Goal: Transaction & Acquisition: Purchase product/service

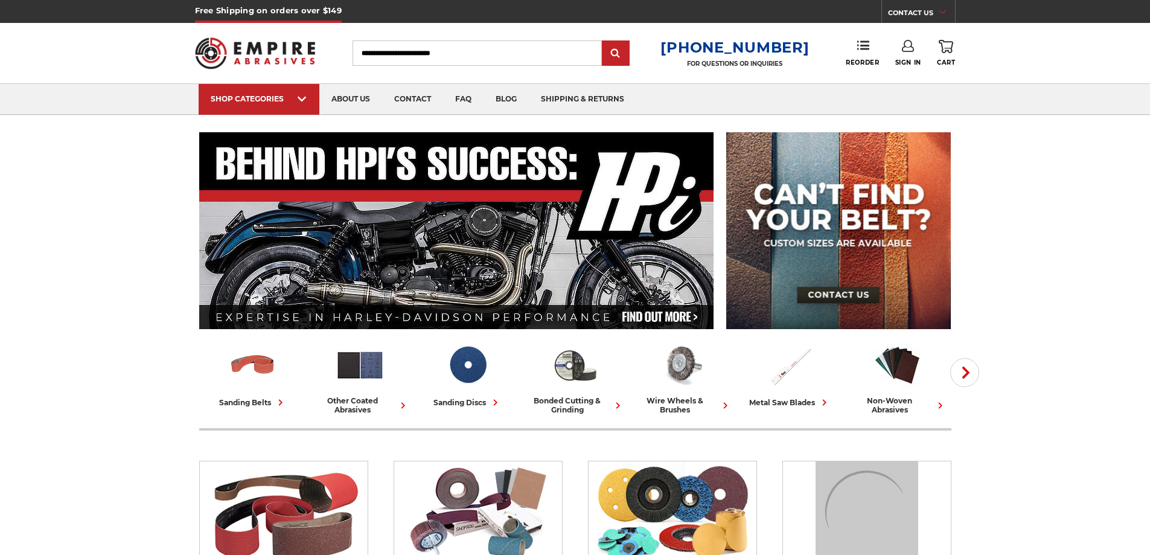
click at [434, 52] on input "Search" at bounding box center [476, 52] width 249 height 25
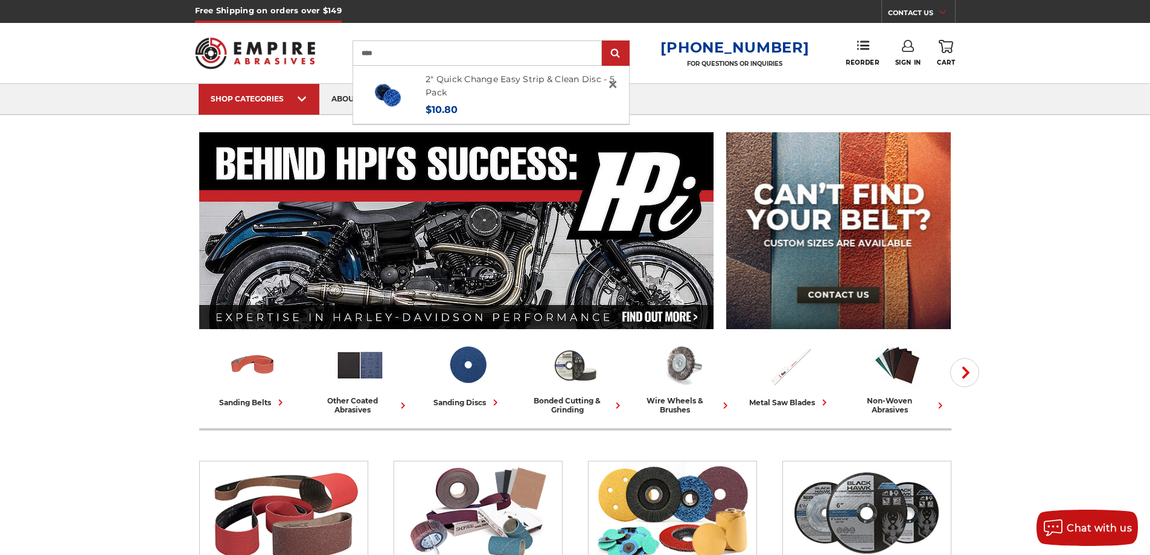
click at [419, 50] on input "****" at bounding box center [476, 52] width 249 height 25
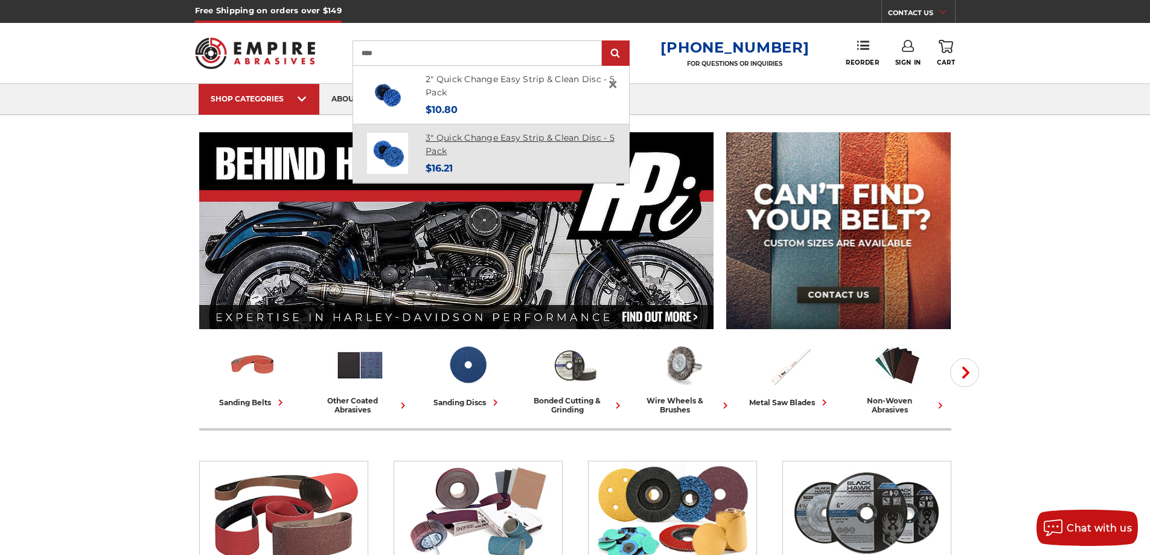
type input "****"
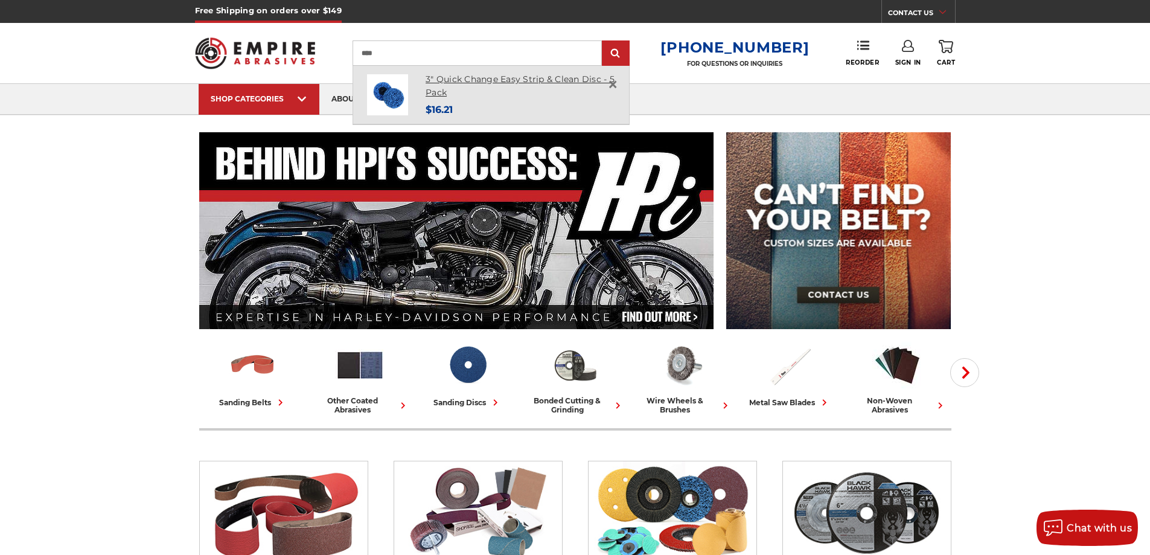
drag, startPoint x: 458, startPoint y: 139, endPoint x: 445, endPoint y: 82, distance: 58.8
